Goal: Task Accomplishment & Management: Manage account settings

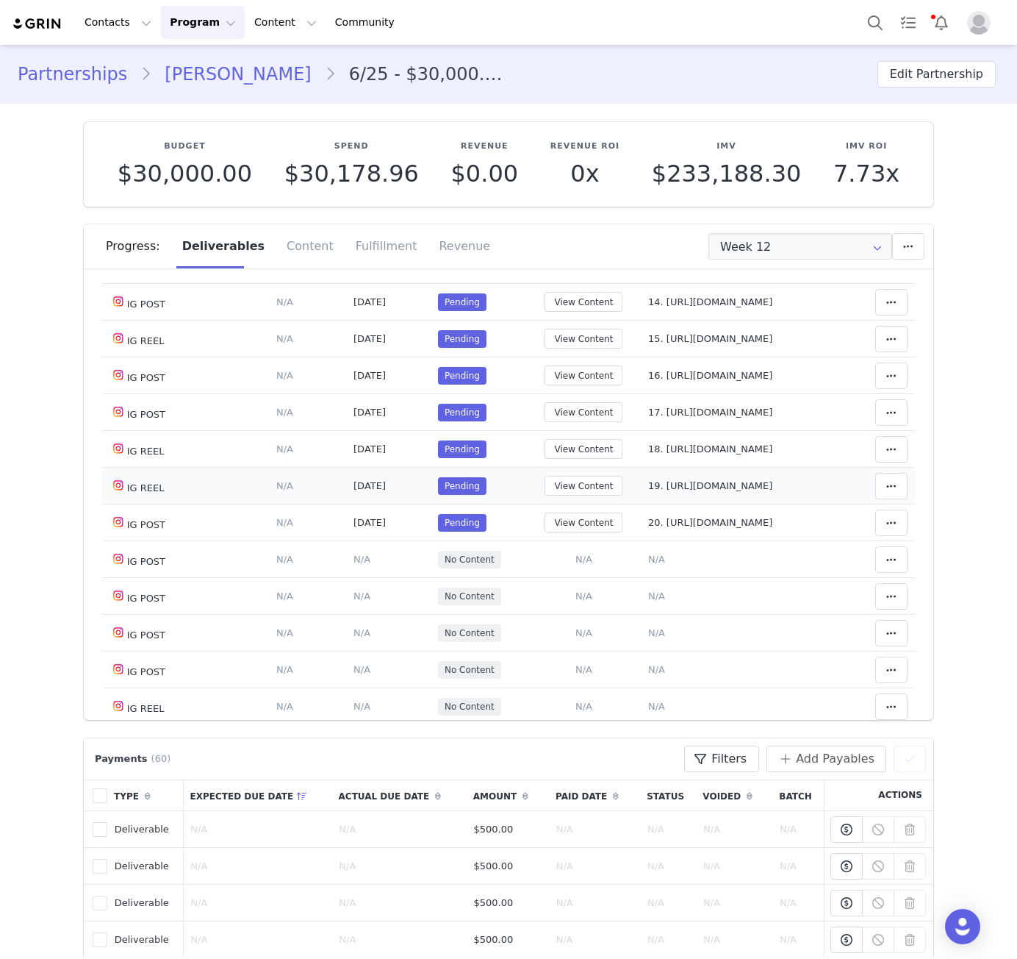
scroll to position [701, 0]
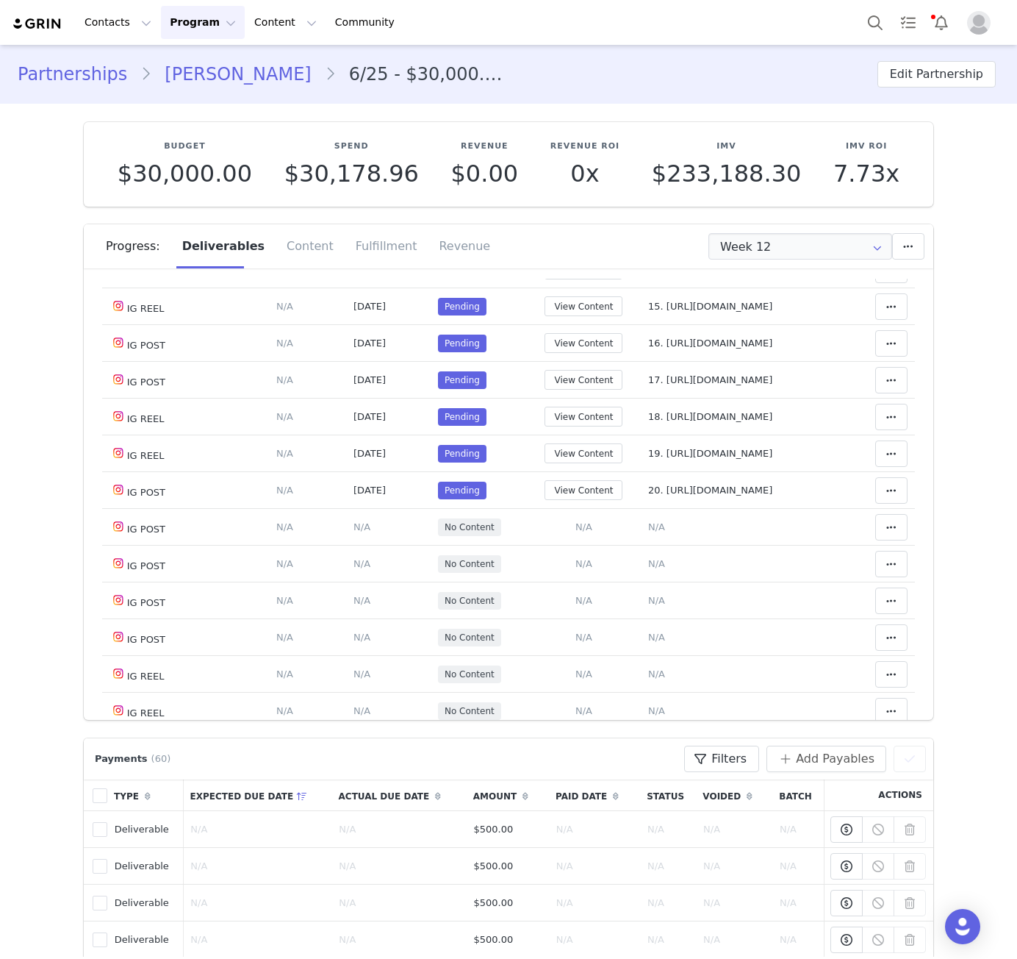
drag, startPoint x: 619, startPoint y: 315, endPoint x: 687, endPoint y: 331, distance: 70.3
click at [687, 178] on td "Notes Save Cancel 11. [URL][DOMAIN_NAME]" at bounding box center [743, 159] width 204 height 37
drag, startPoint x: 621, startPoint y: 306, endPoint x: 822, endPoint y: 668, distance: 414.3
click at [822, 668] on tbody "IG POST Deliverable Due Date Set the date you expect this content to go live. S…" at bounding box center [508, 241] width 813 height 1121
copy tbody "11. [URL][DOMAIN_NAME] [PERSON_NAME] as Accepted Unlink Content Move Content Mo…"
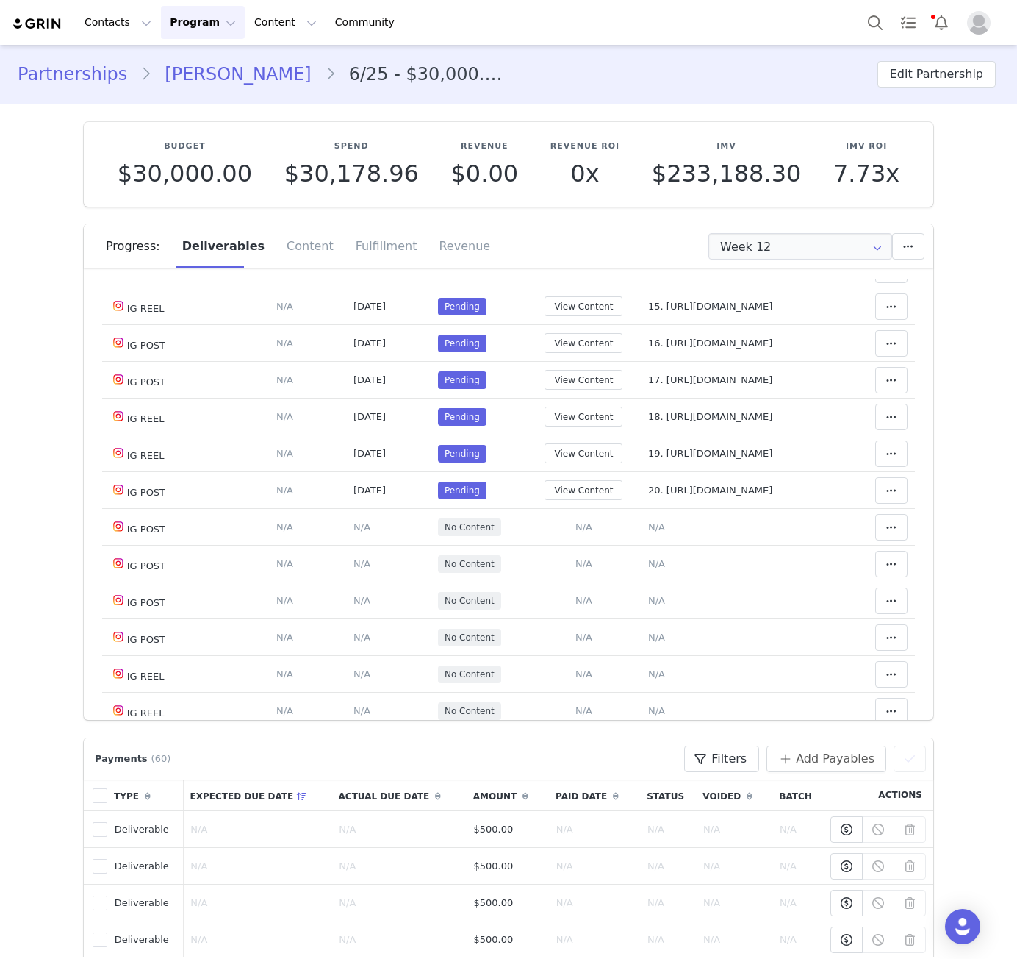
click at [928, 604] on section "Budget $30,000.00 Spend $30,178.96 Revenue $0.00 Revenue ROI 0x IMV $233,188.30…" at bounding box center [509, 412] width 872 height 616
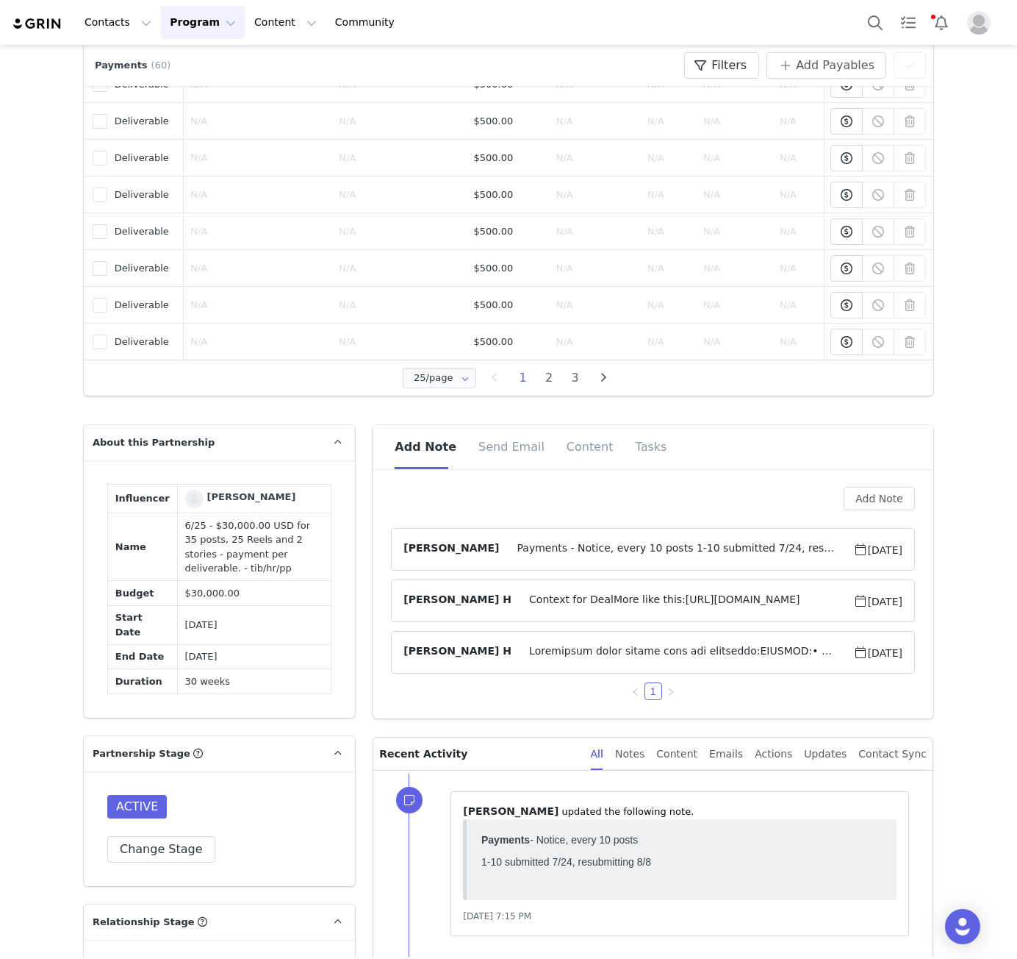
scroll to position [1372, 0]
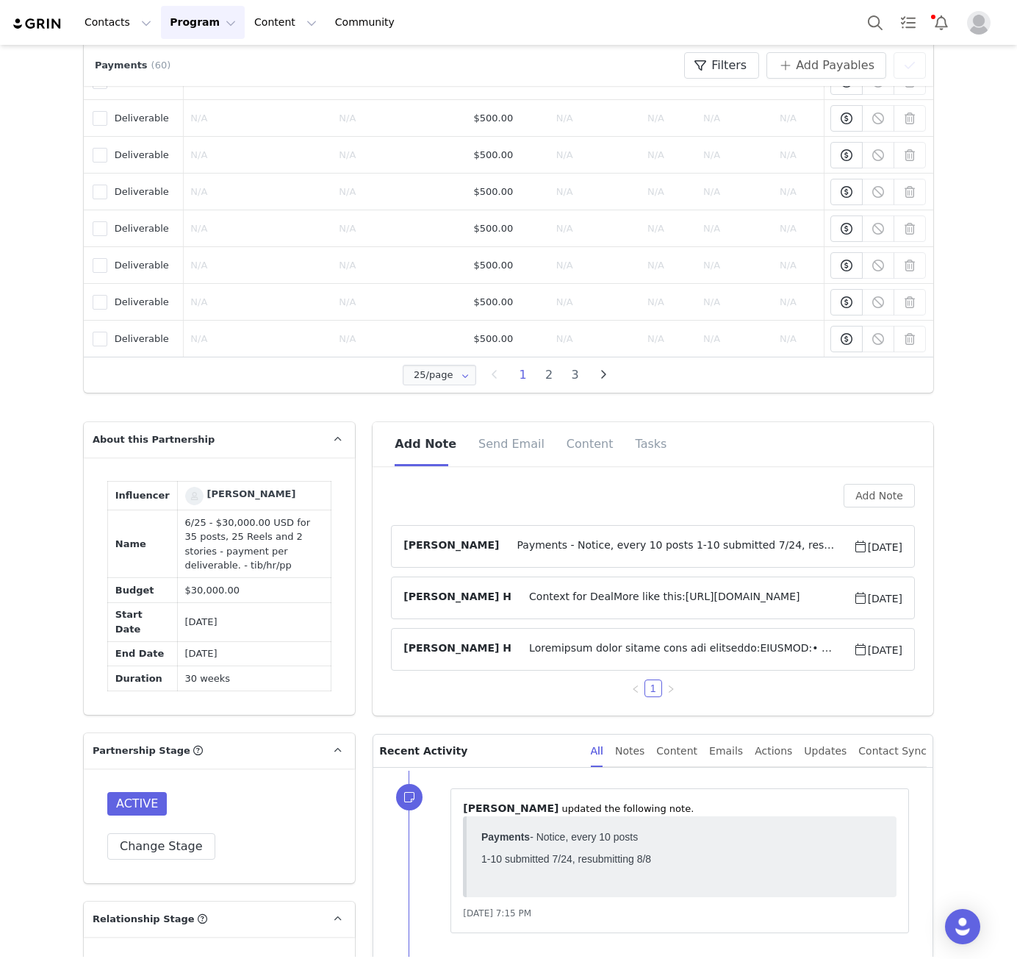
click at [620, 543] on span "Payments - Notice, every 10 posts 1-10 submitted 7/24, resubmitting 8/8" at bounding box center [676, 546] width 354 height 18
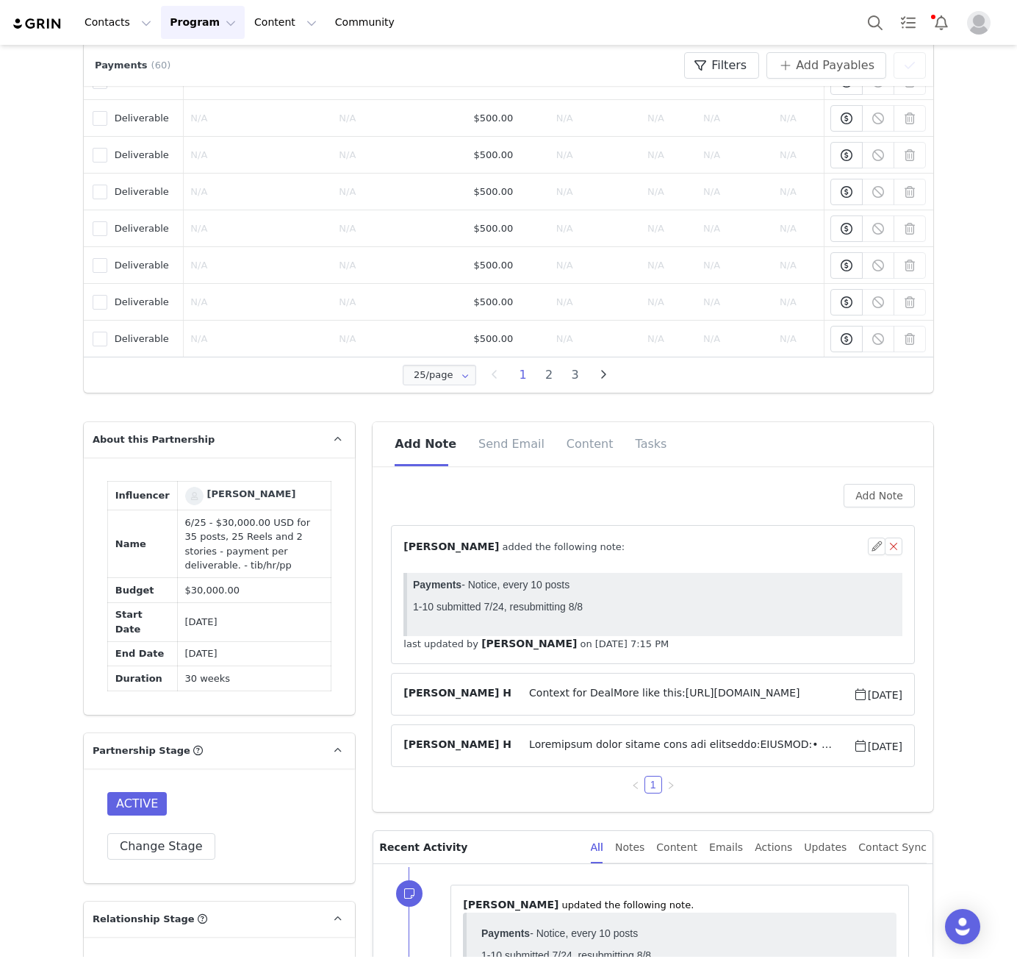
scroll to position [0, 0]
click at [868, 549] on button "button" at bounding box center [877, 546] width 18 height 18
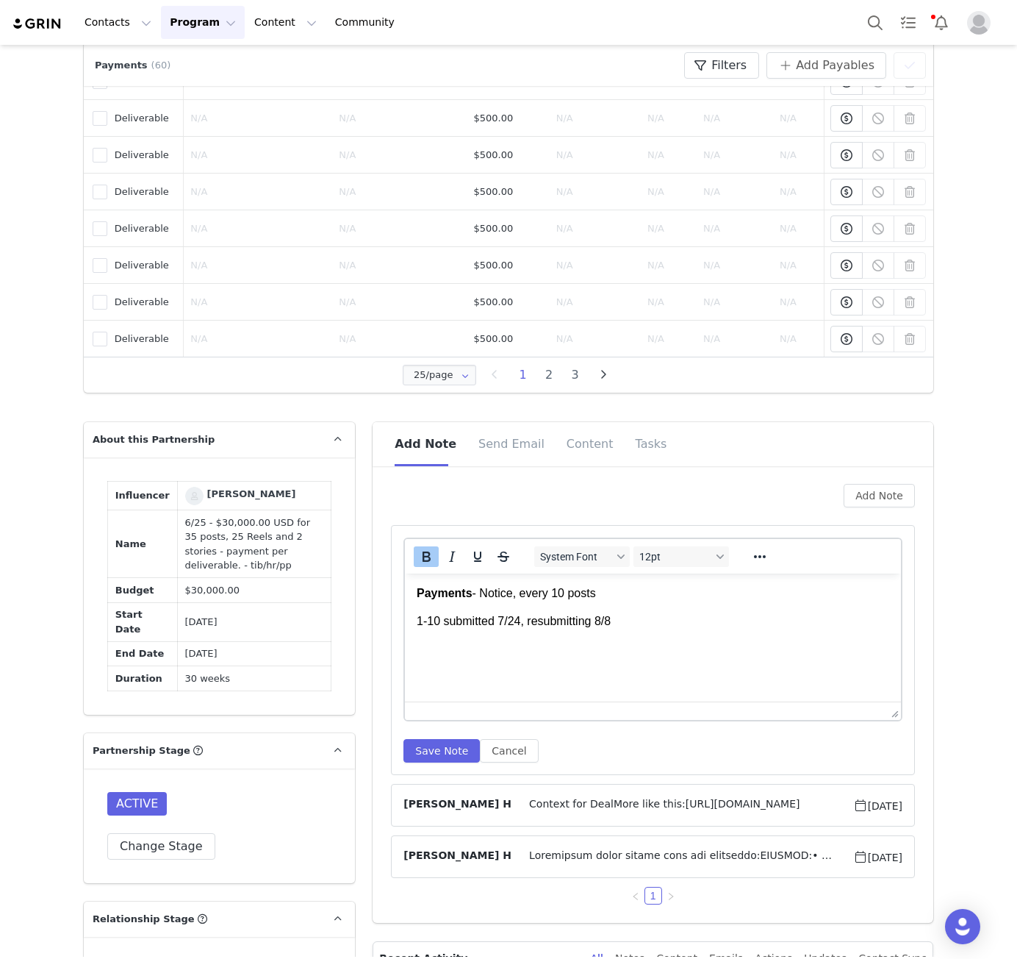
click at [645, 625] on p "1-10 submitted 7/24, resubmitting 8/8" at bounding box center [653, 621] width 473 height 16
click at [428, 756] on button "Save Note" at bounding box center [442, 751] width 76 height 24
